Goal: Task Accomplishment & Management: Manage account settings

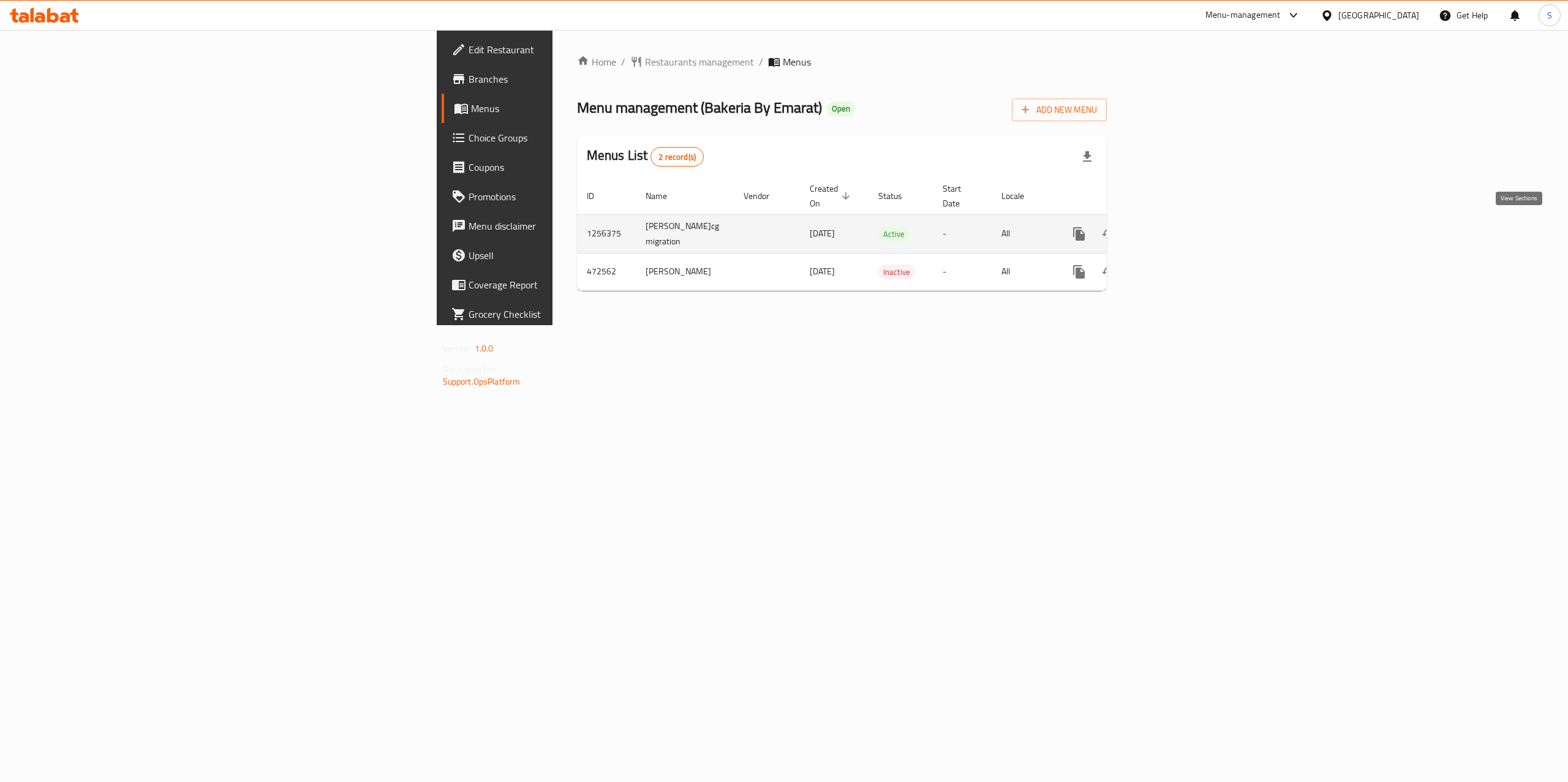
click at [1175, 230] on icon "enhanced table" at bounding box center [1167, 233] width 15 height 14
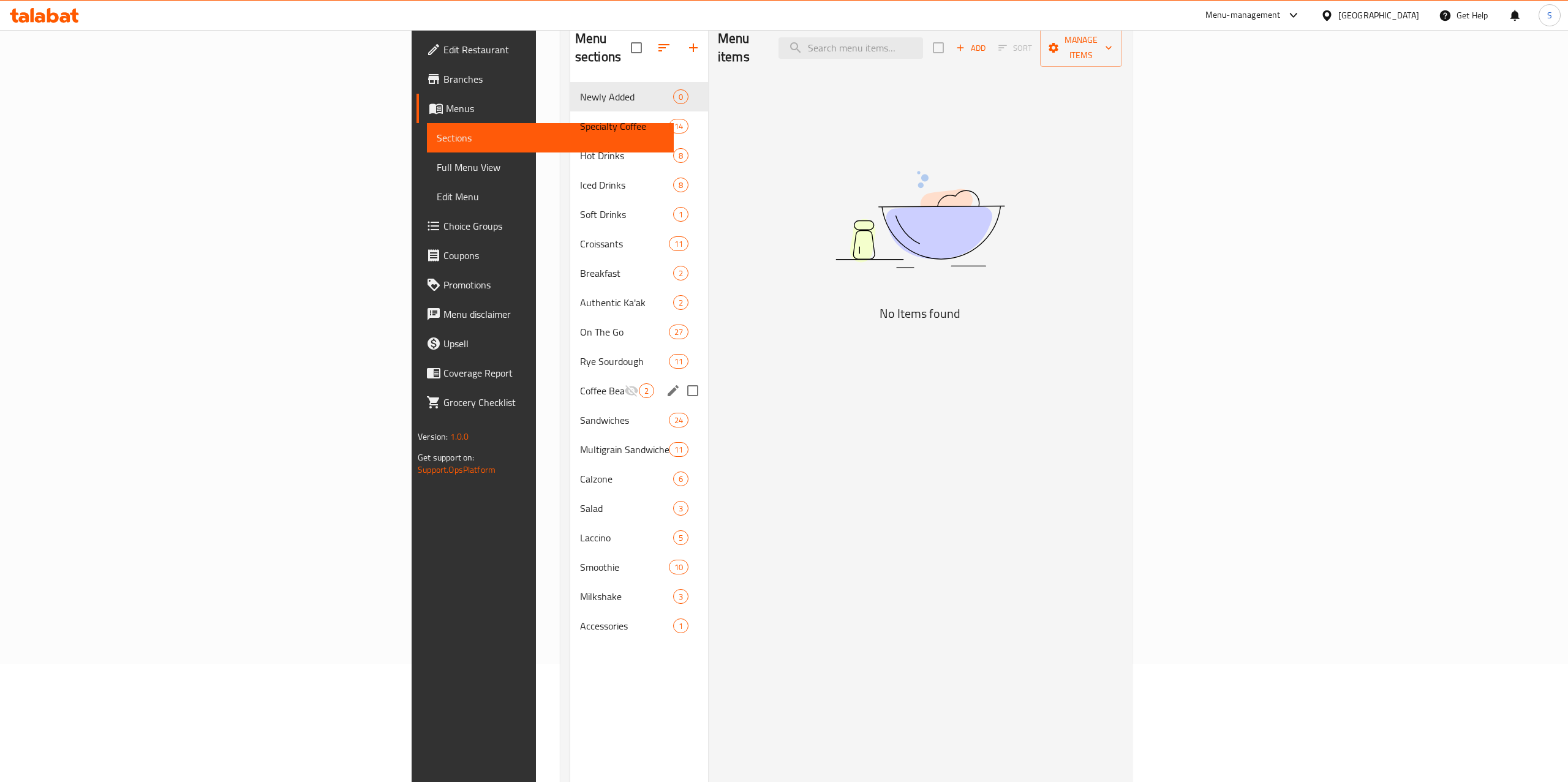
scroll to position [117, 0]
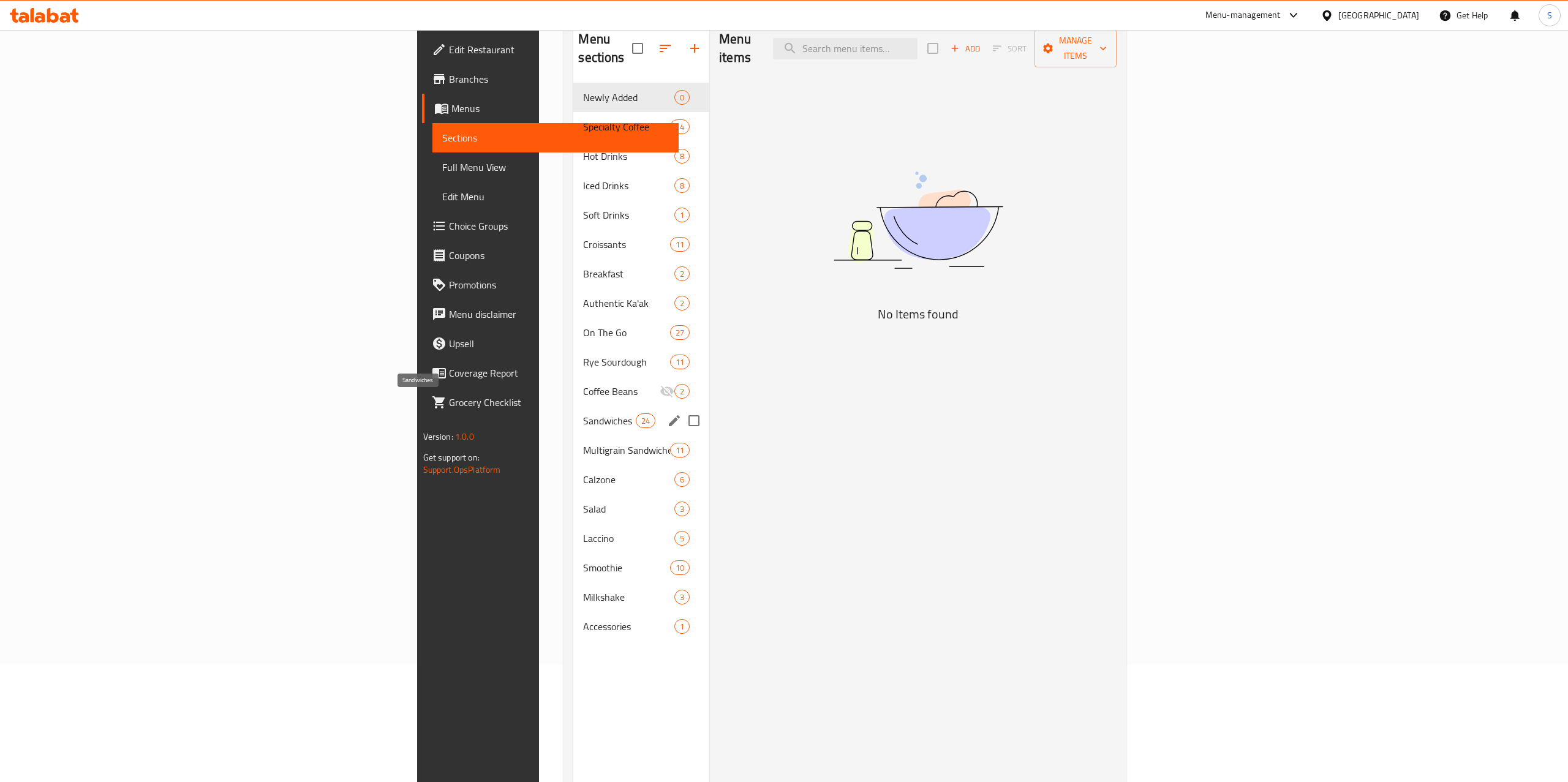
click at [583, 414] on span "Sandwiches" at bounding box center [609, 420] width 52 height 14
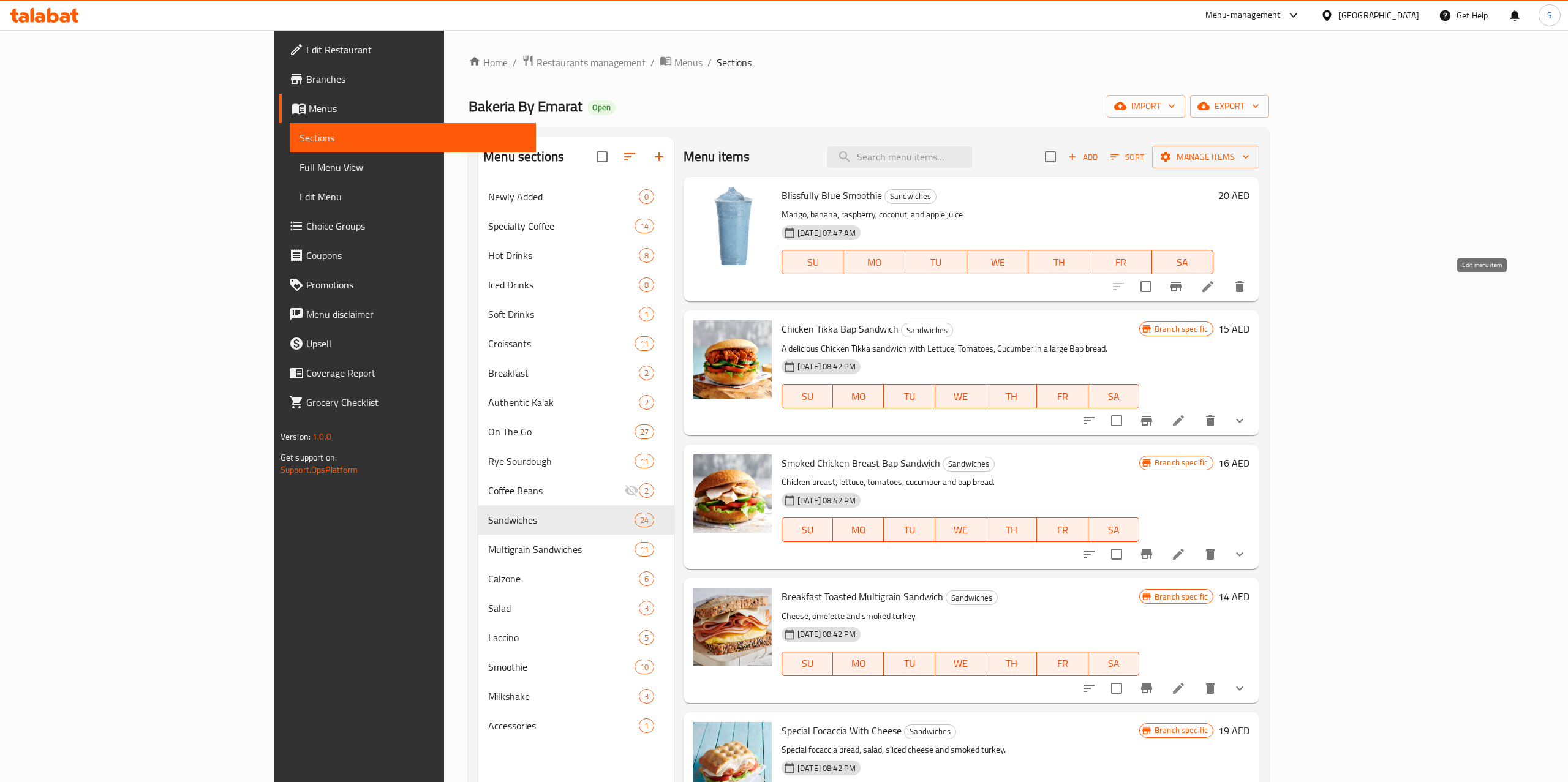
click at [1213, 290] on icon at bounding box center [1208, 286] width 11 height 11
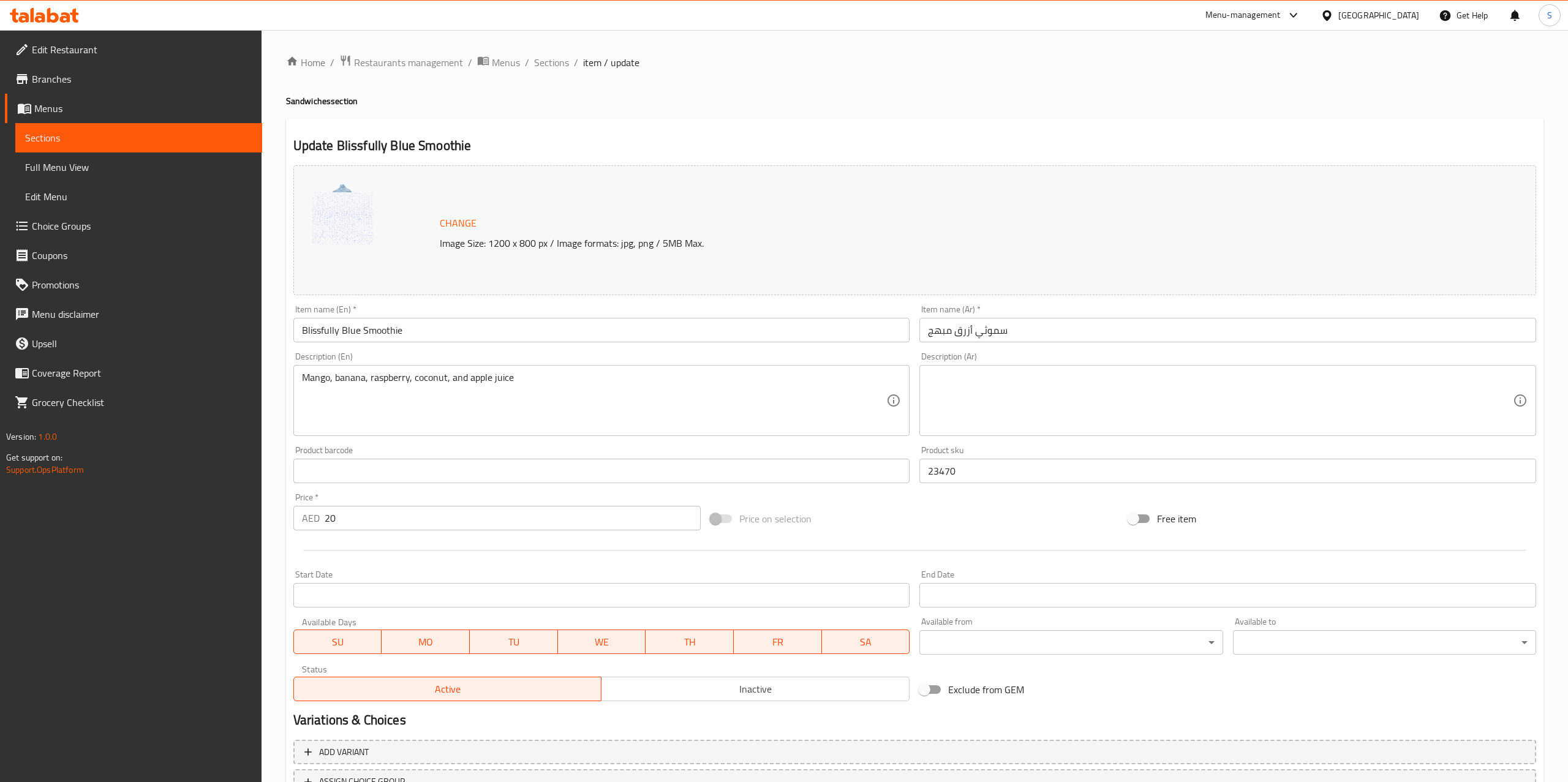
click at [56, 200] on span "Edit Menu" at bounding box center [139, 196] width 227 height 14
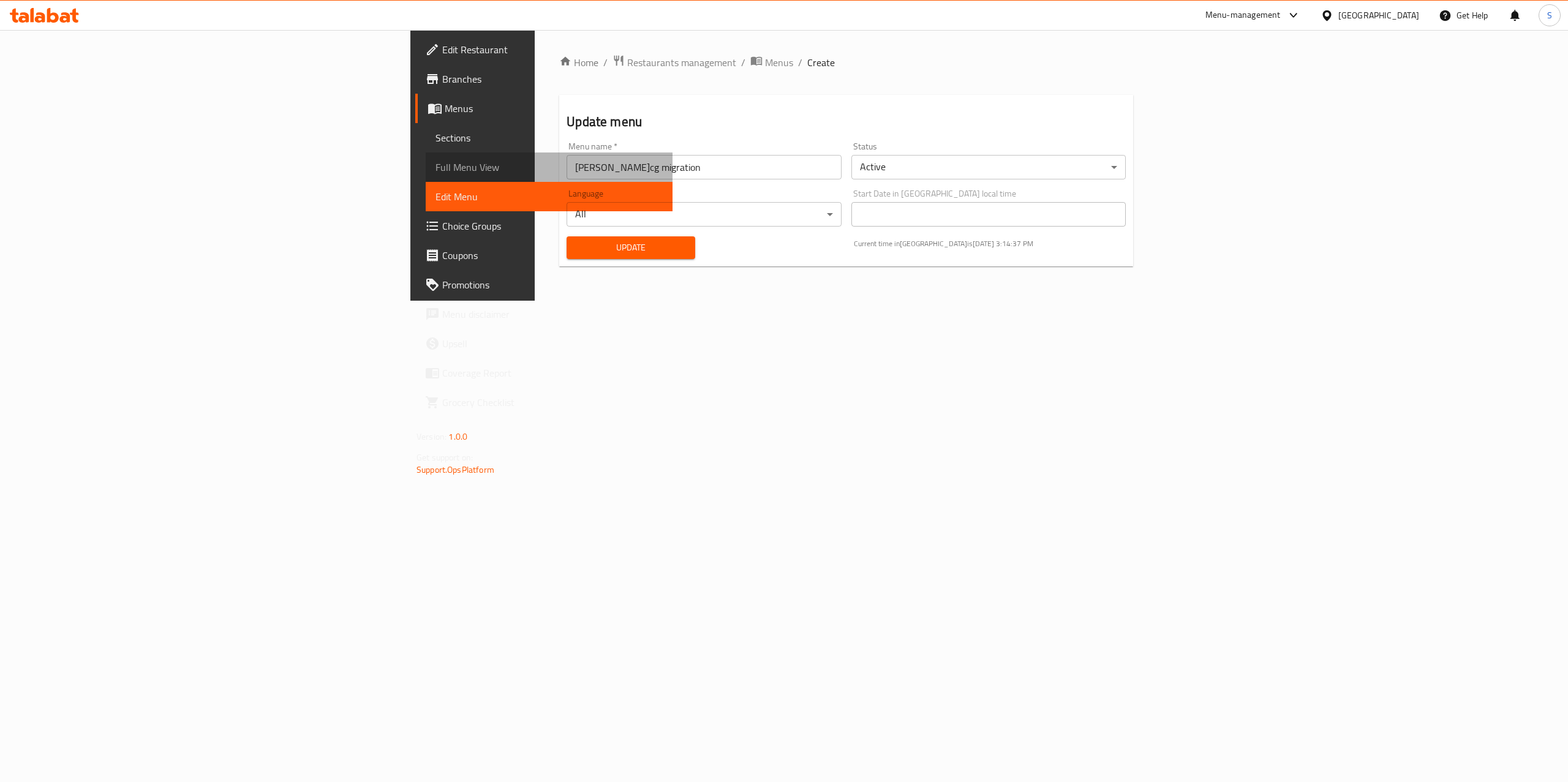
click at [435, 165] on span "Full Menu View" at bounding box center [549, 166] width 227 height 14
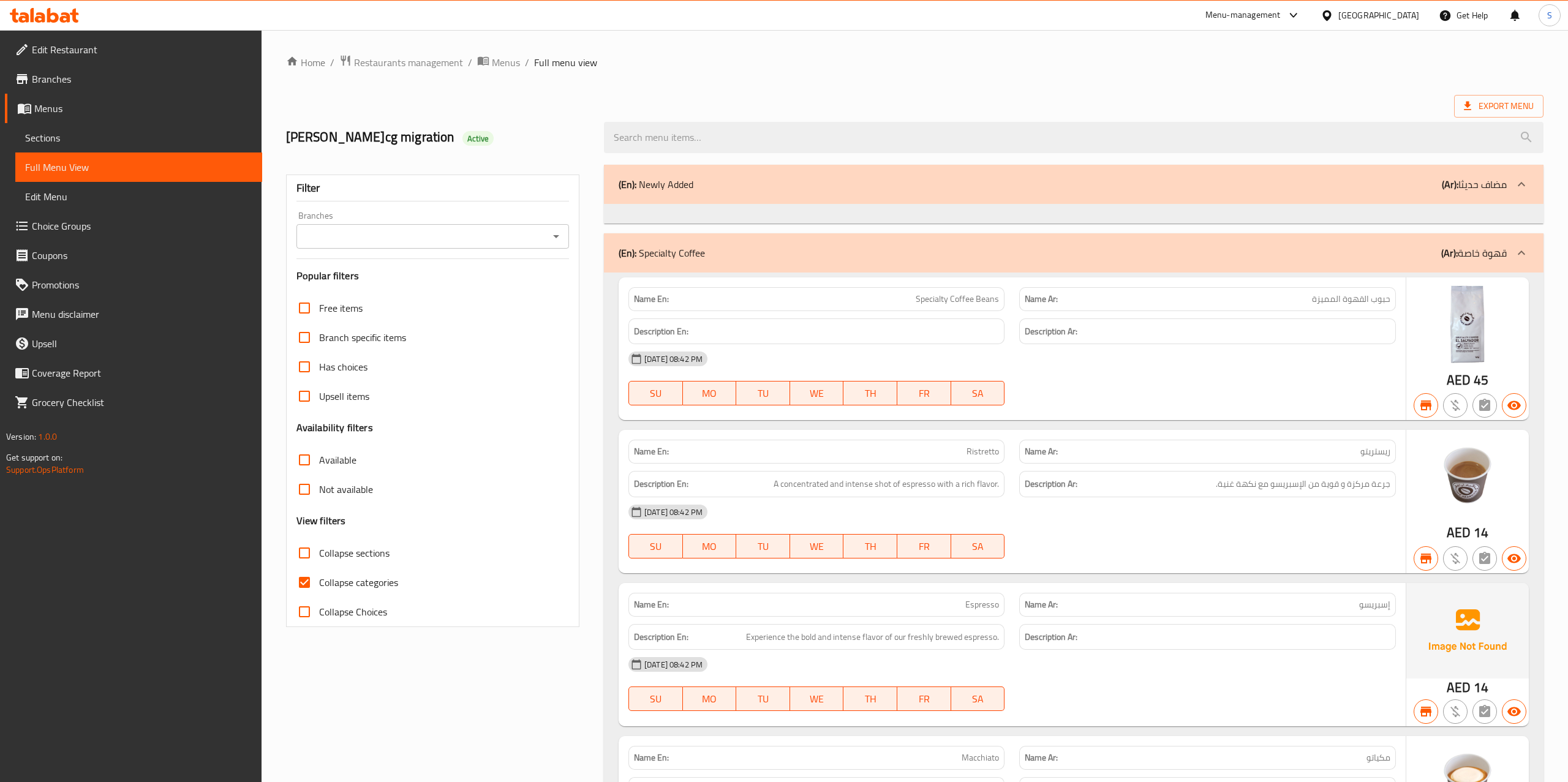
click at [1523, 253] on icon at bounding box center [1521, 253] width 8 height 5
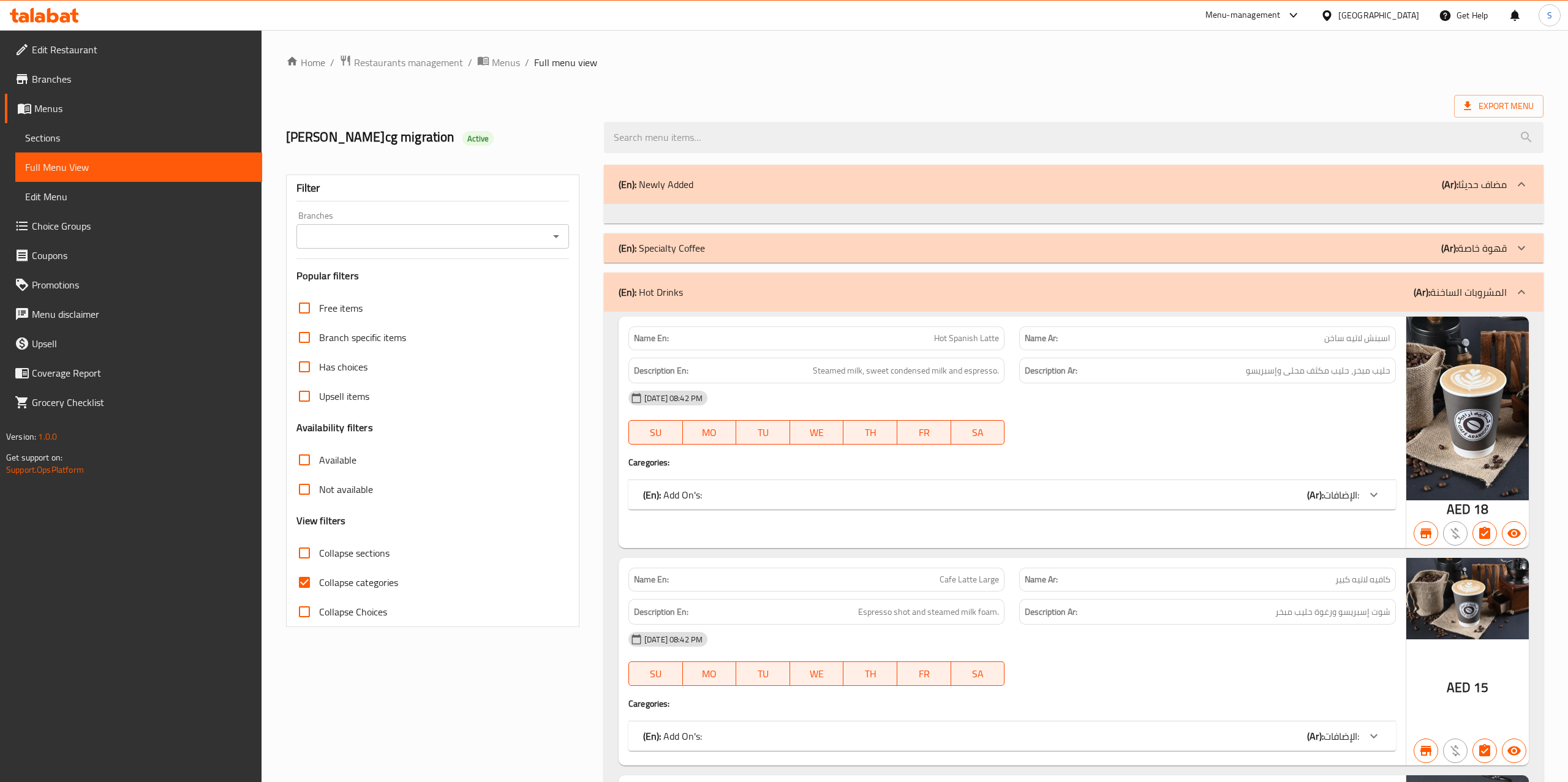
click at [1523, 289] on icon at bounding box center [1521, 291] width 15 height 14
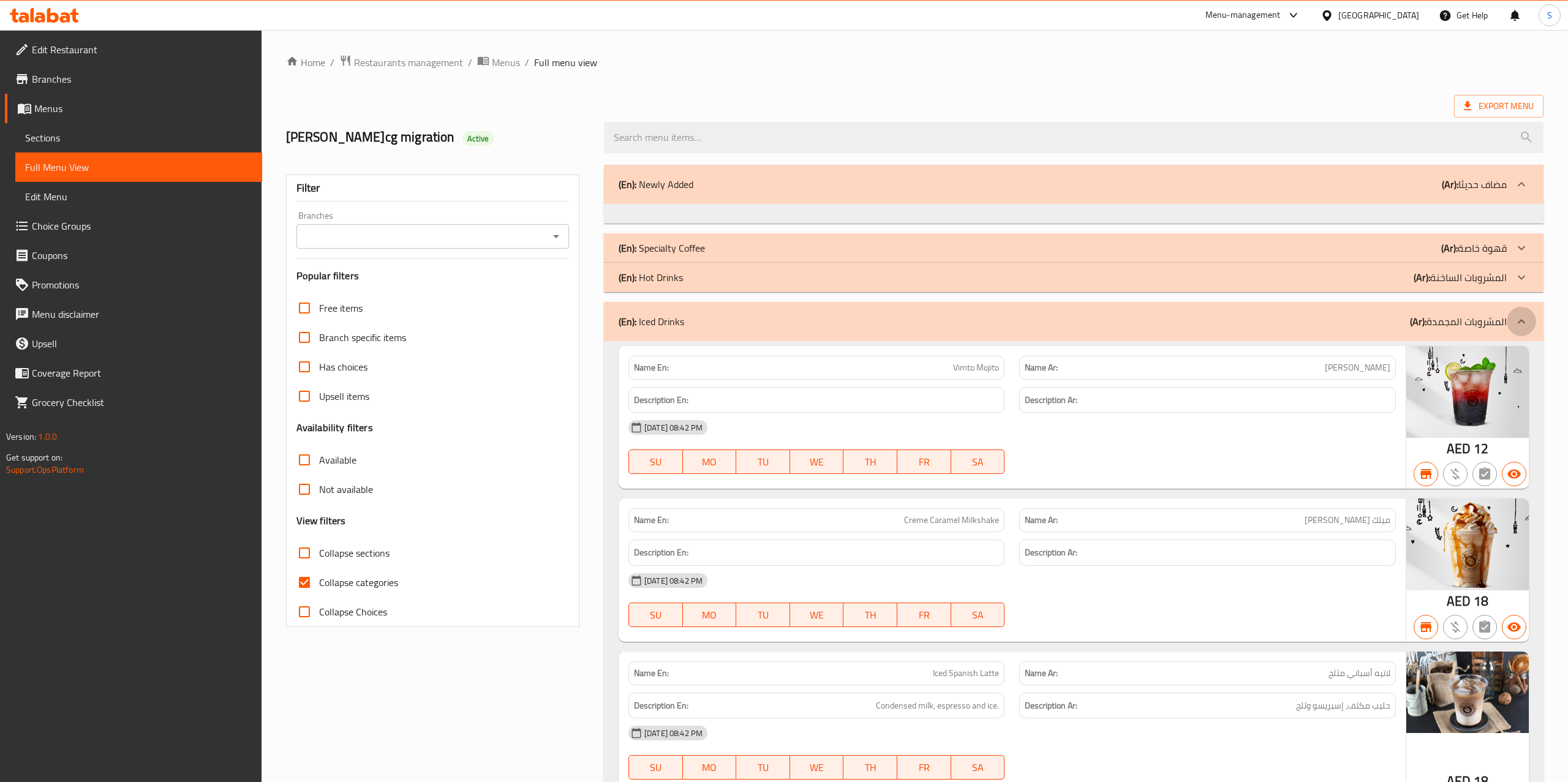
click at [1523, 322] on icon at bounding box center [1521, 321] width 8 height 5
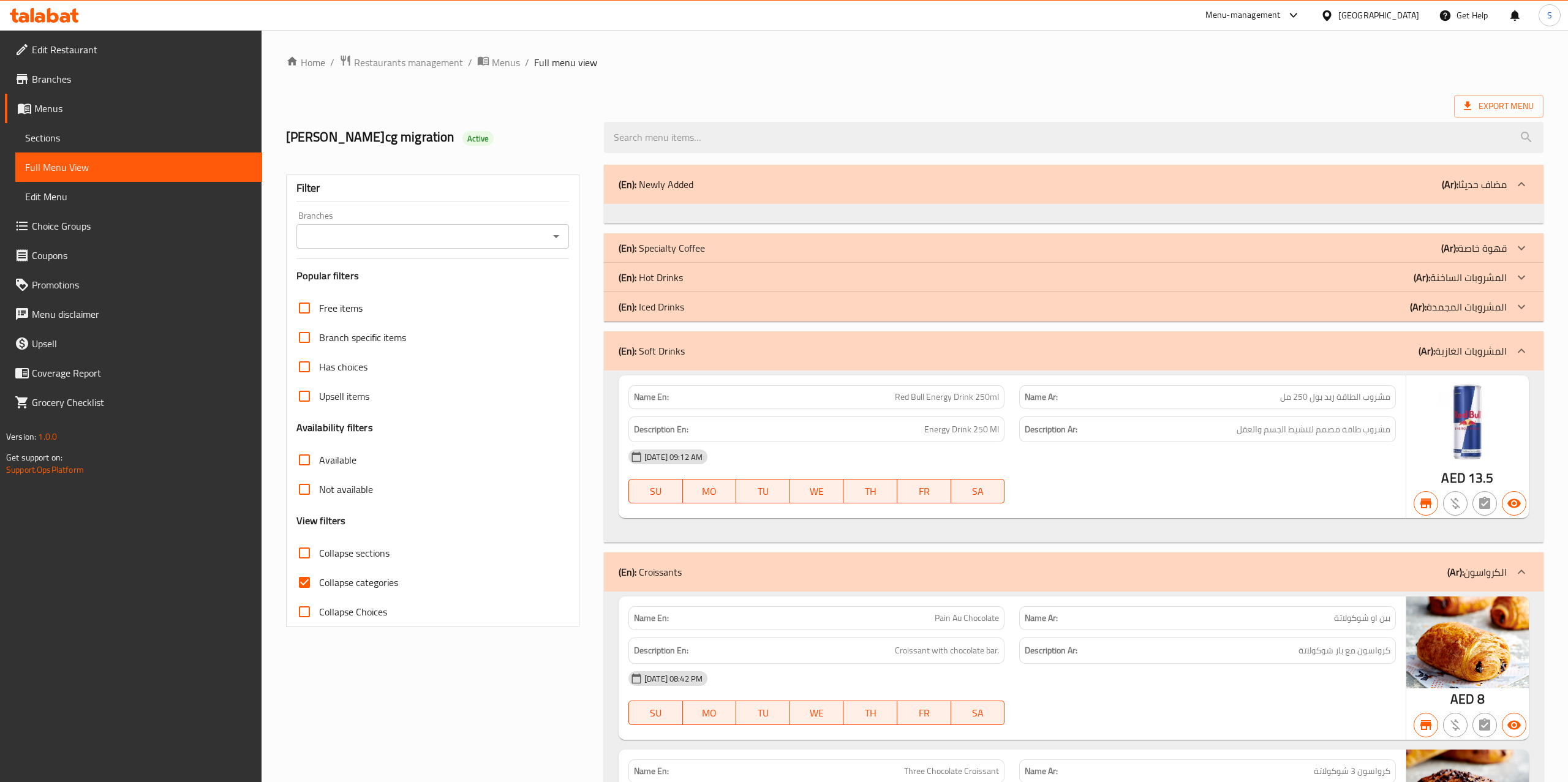
click at [1529, 350] on div at bounding box center [1521, 350] width 30 height 30
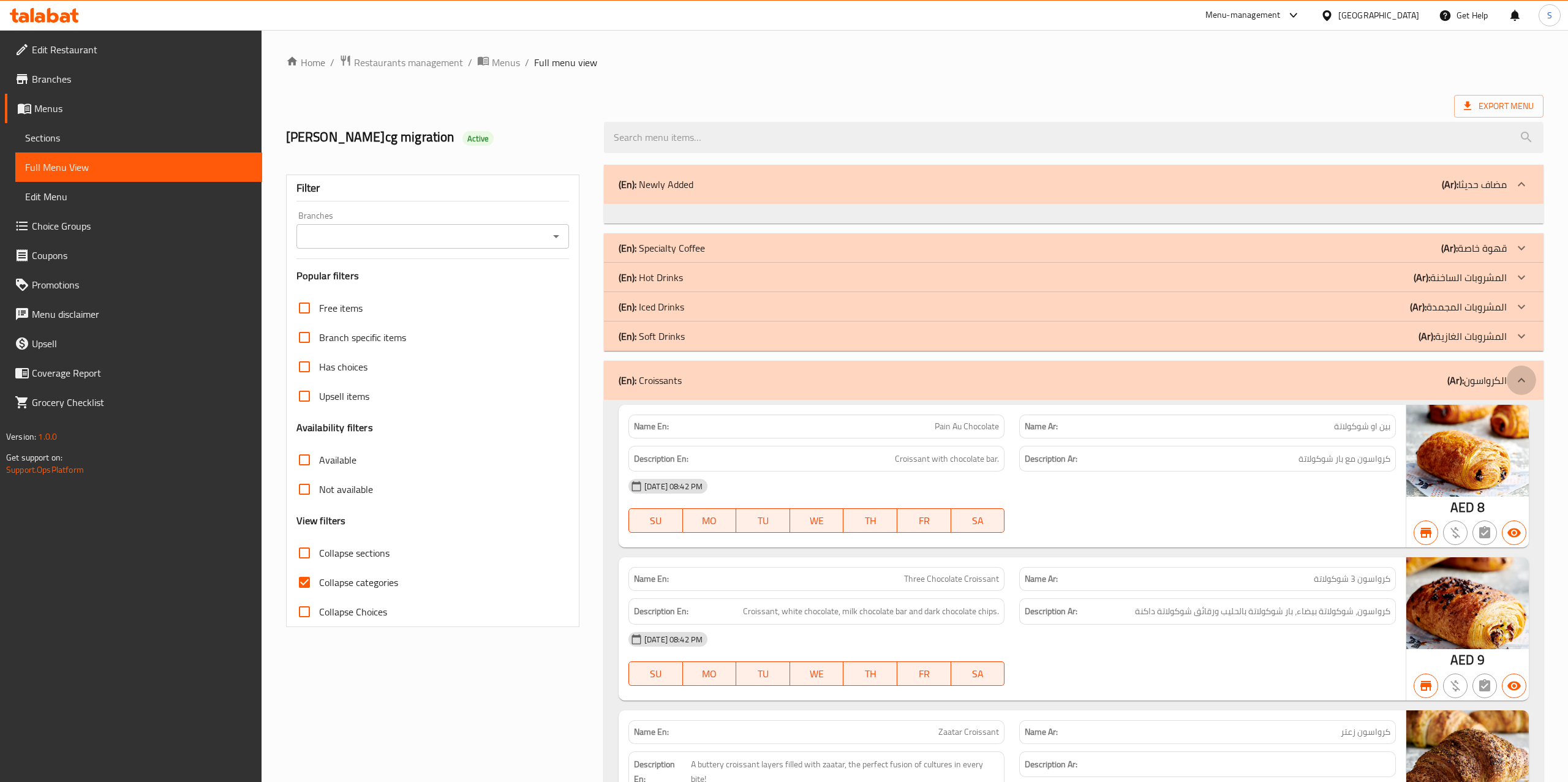
click at [1526, 382] on icon at bounding box center [1521, 380] width 15 height 14
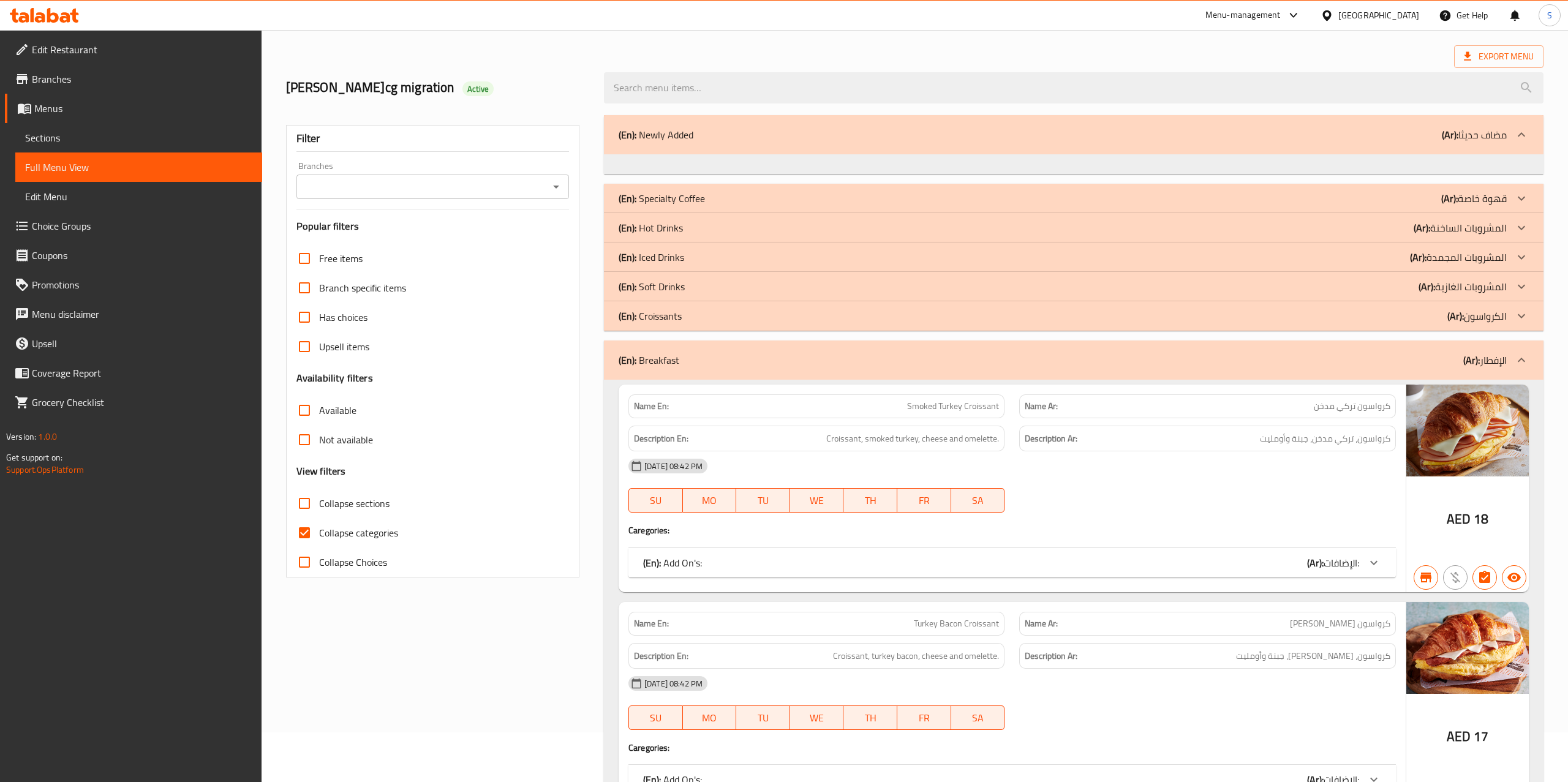
scroll to position [54, 0]
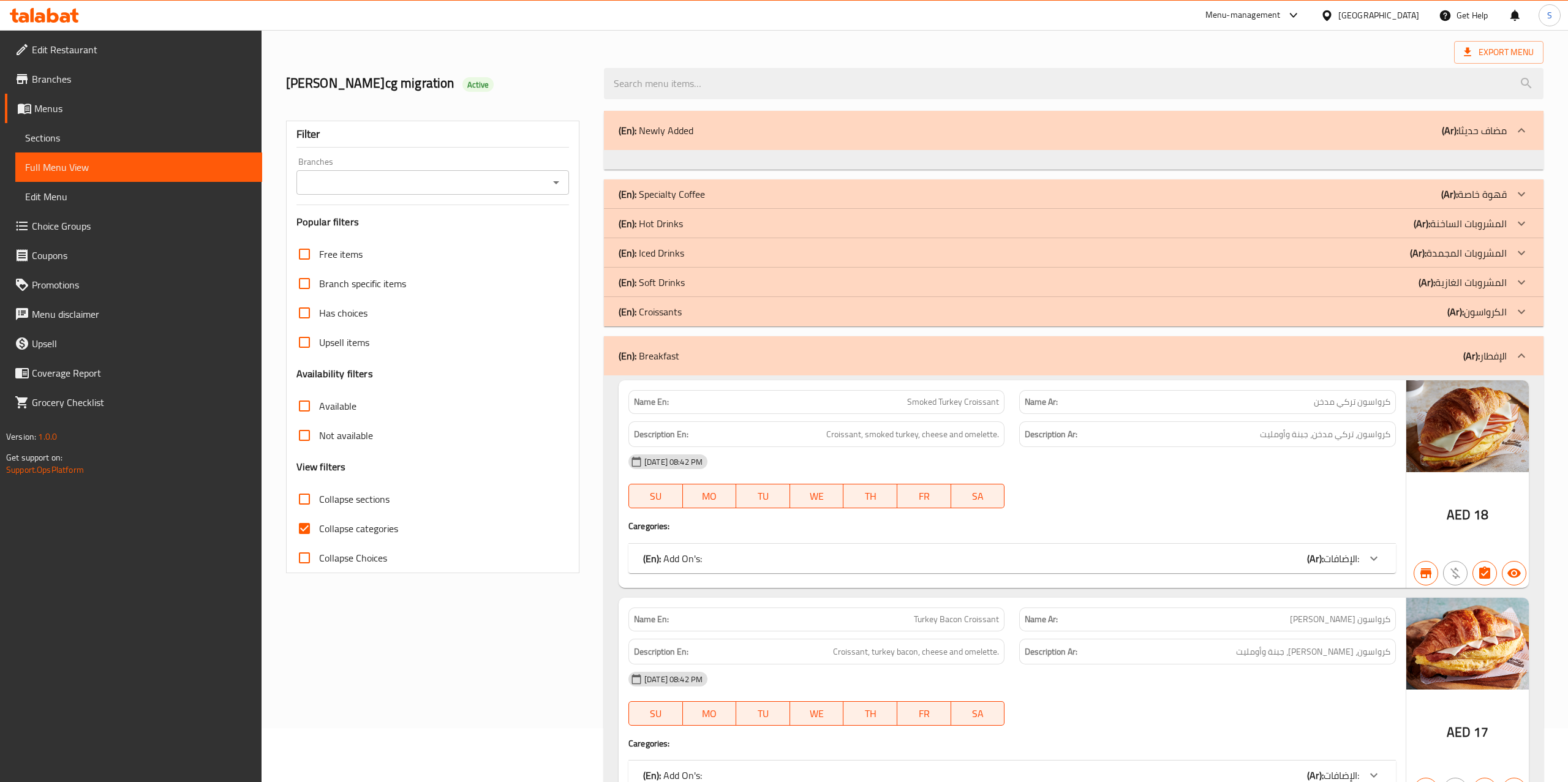
click at [1523, 354] on icon at bounding box center [1521, 356] width 15 height 14
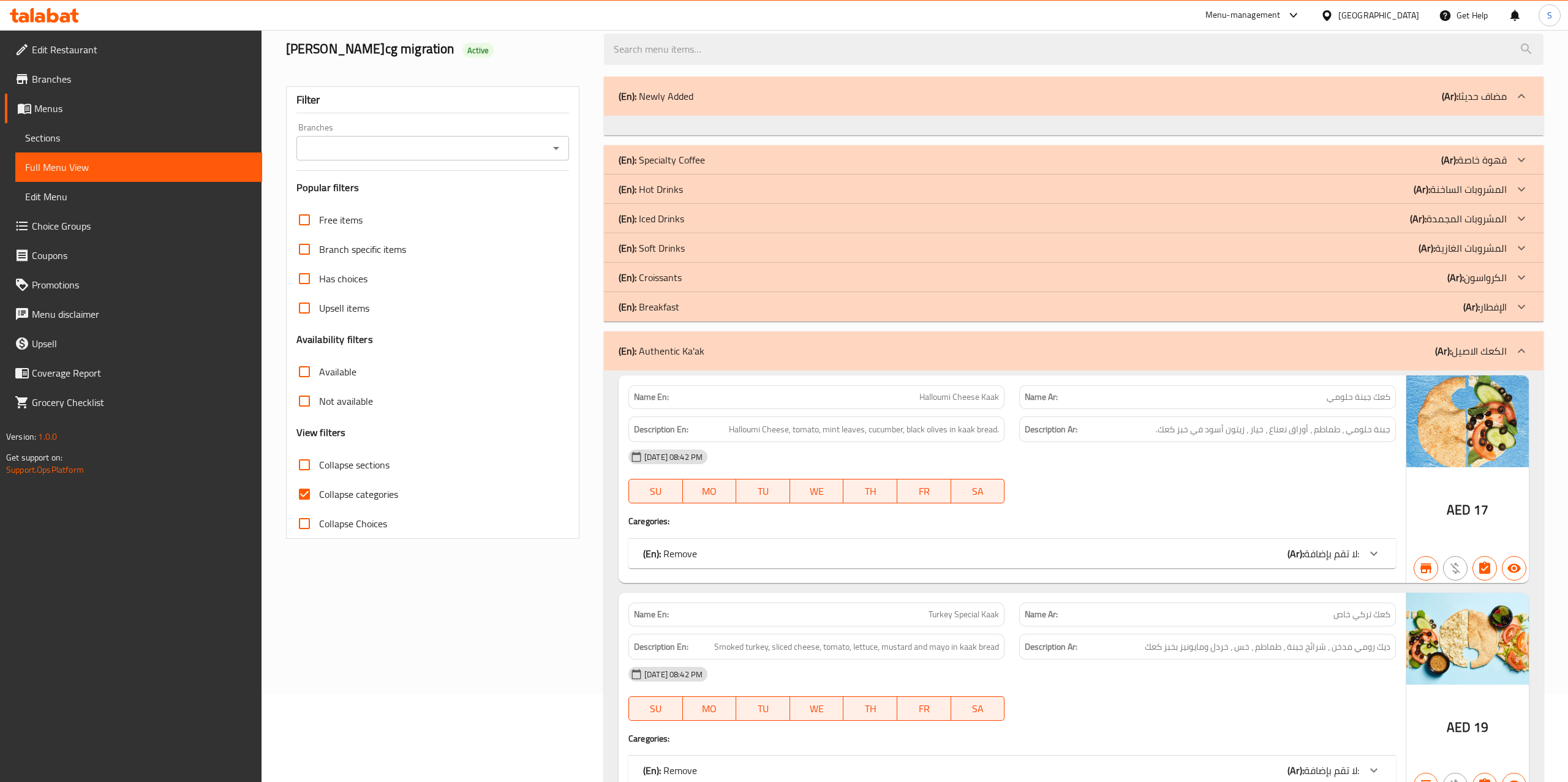
scroll to position [91, 0]
click at [1525, 345] on icon at bounding box center [1521, 348] width 15 height 14
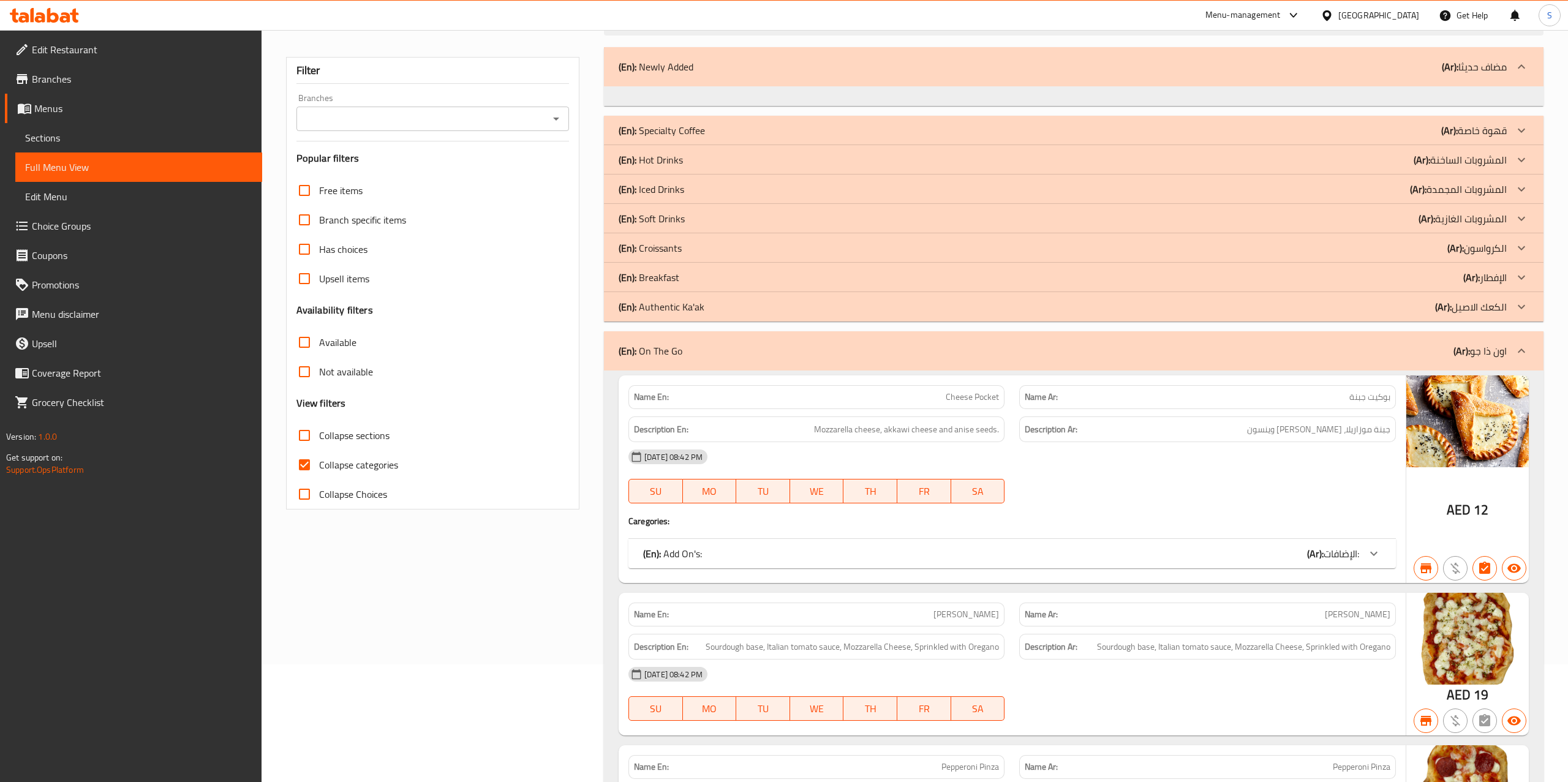
scroll to position [118, 0]
click at [1529, 347] on div at bounding box center [1521, 350] width 30 height 30
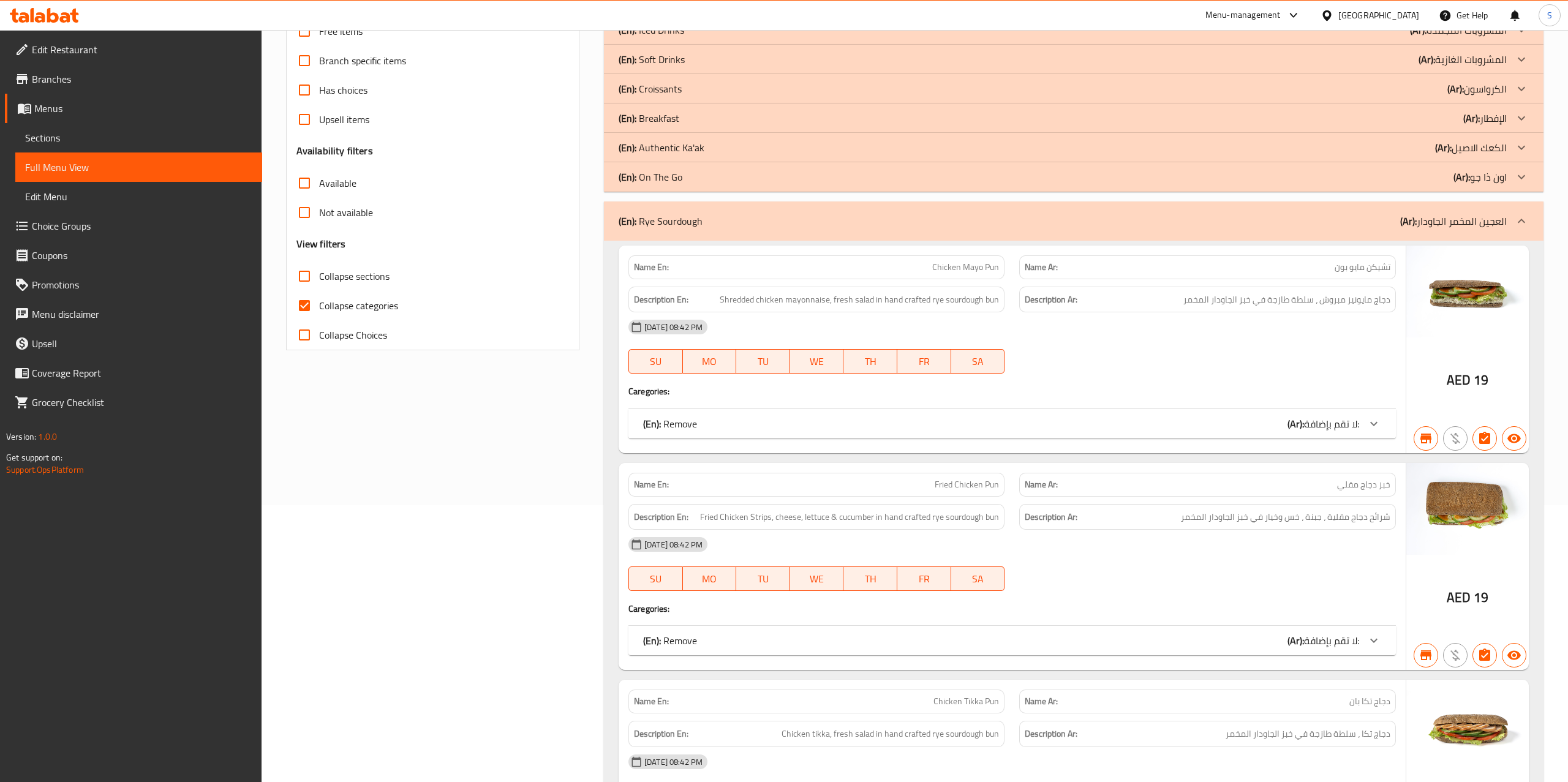
scroll to position [292, 0]
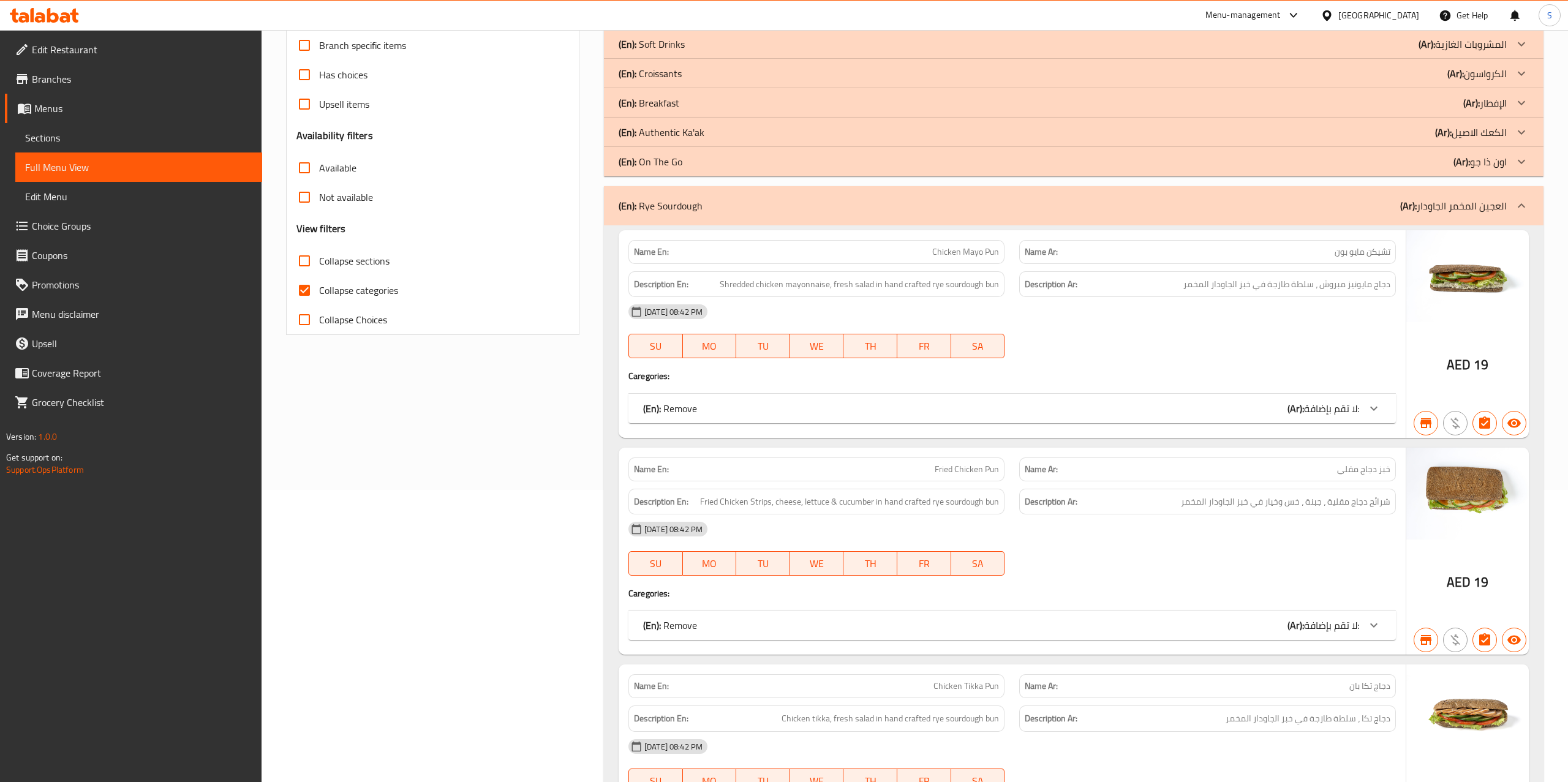
click at [1525, 212] on icon at bounding box center [1521, 205] width 15 height 14
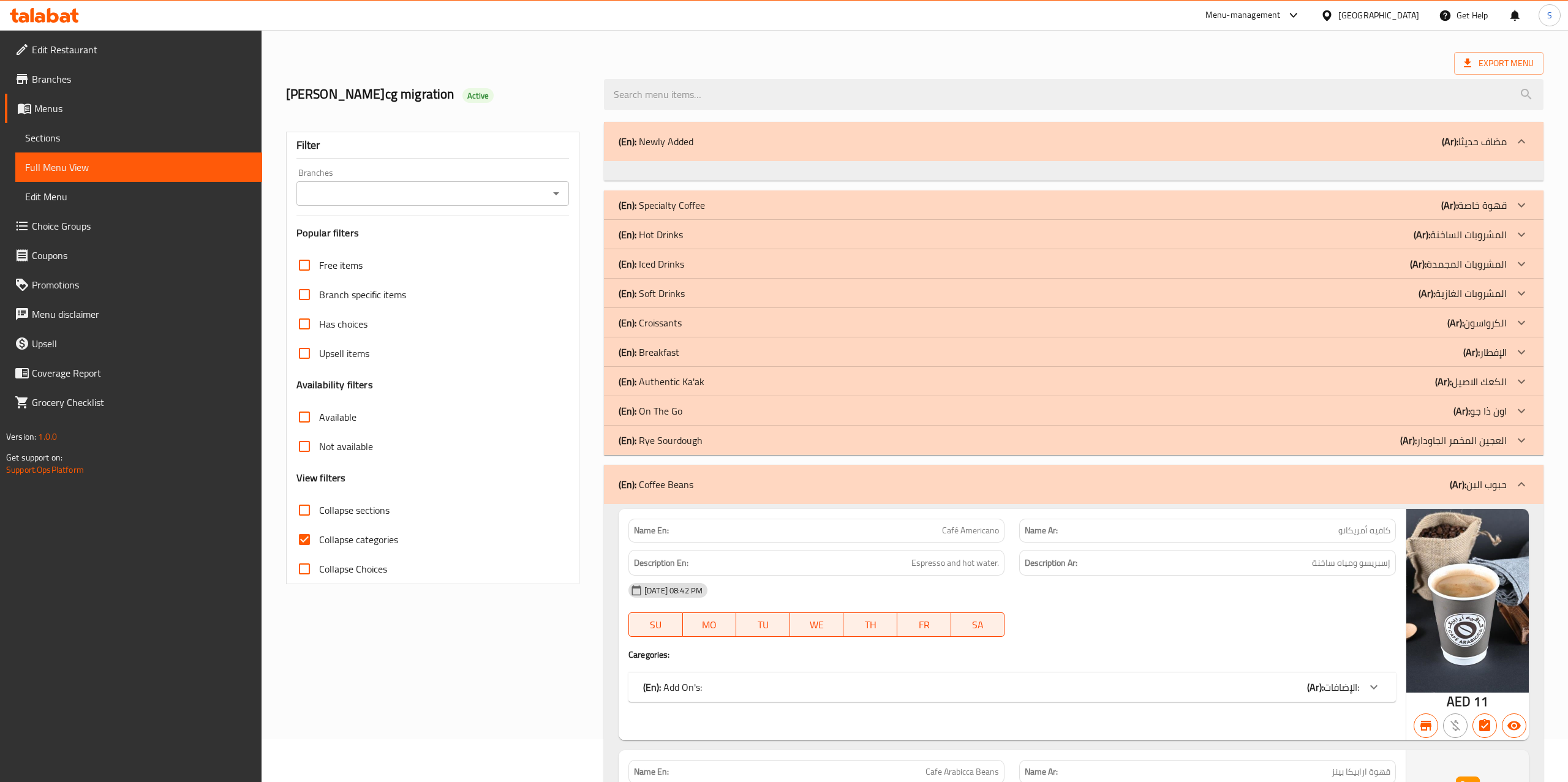
scroll to position [45, 0]
click at [107, 105] on span "Menus" at bounding box center [144, 108] width 218 height 14
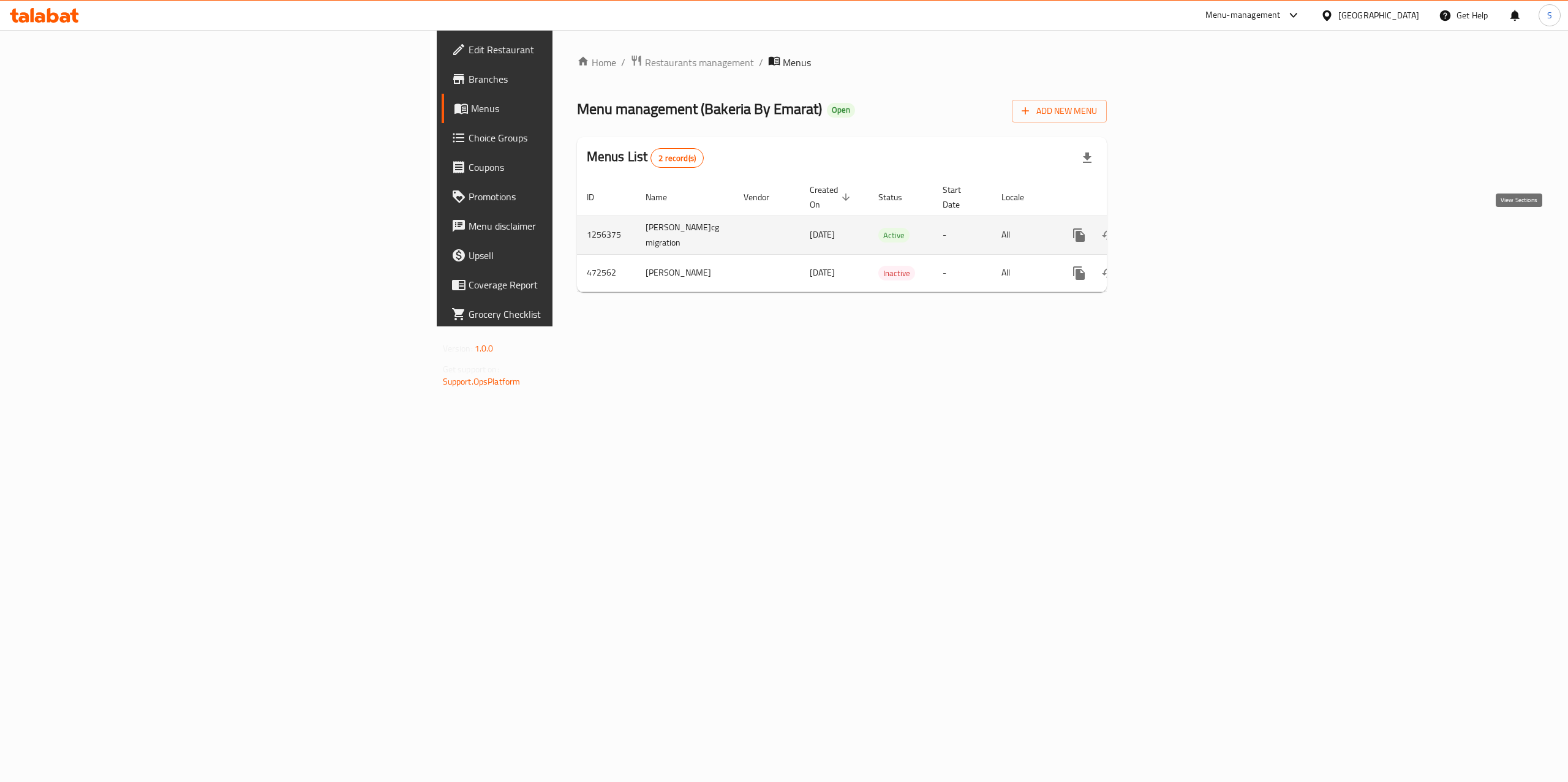
click at [1173, 233] on icon "enhanced table" at bounding box center [1167, 235] width 11 height 11
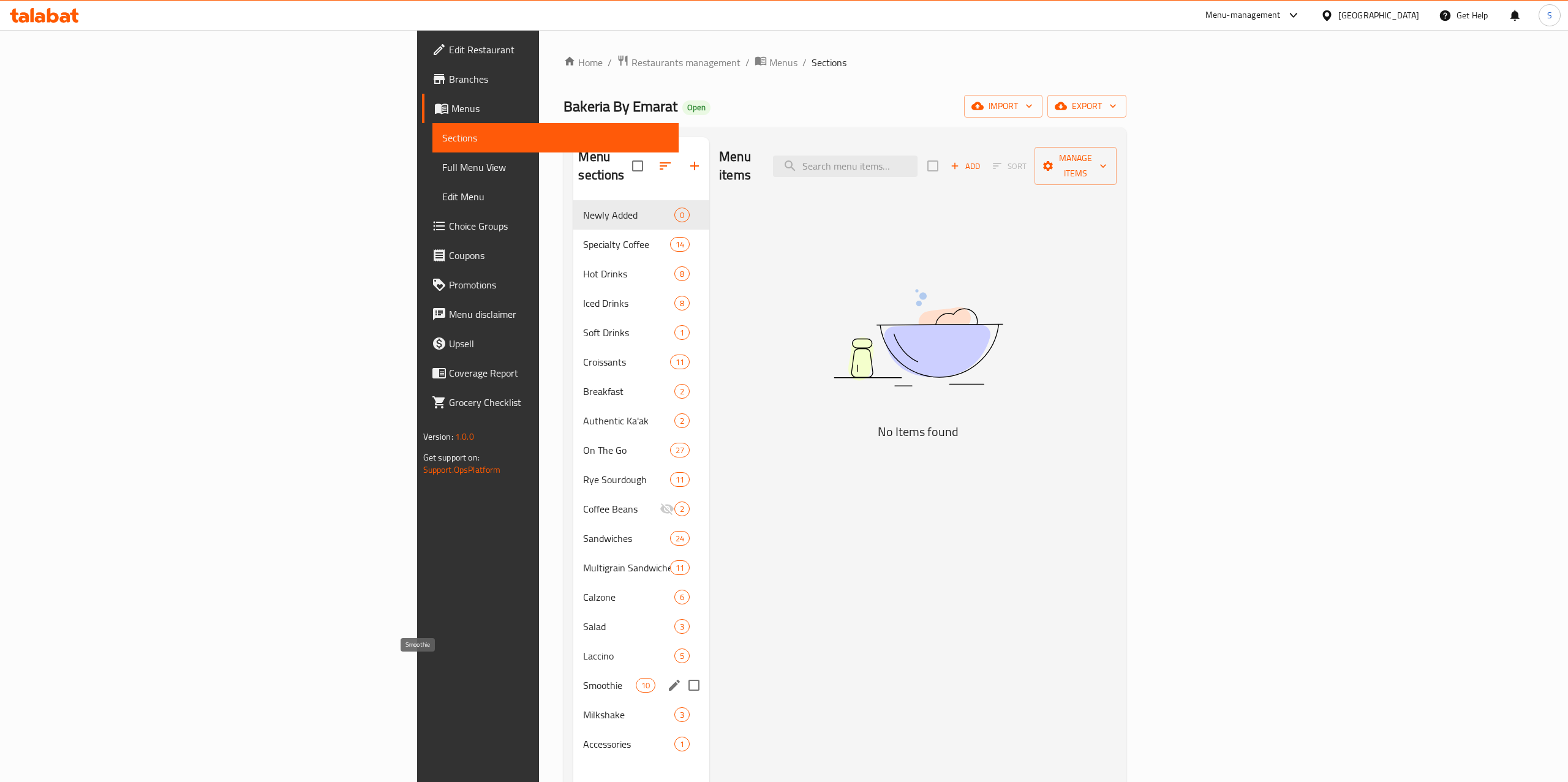
click at [583, 677] on span "Smoothie" at bounding box center [609, 684] width 52 height 14
